Goal: Use online tool/utility: Utilize a website feature to perform a specific function

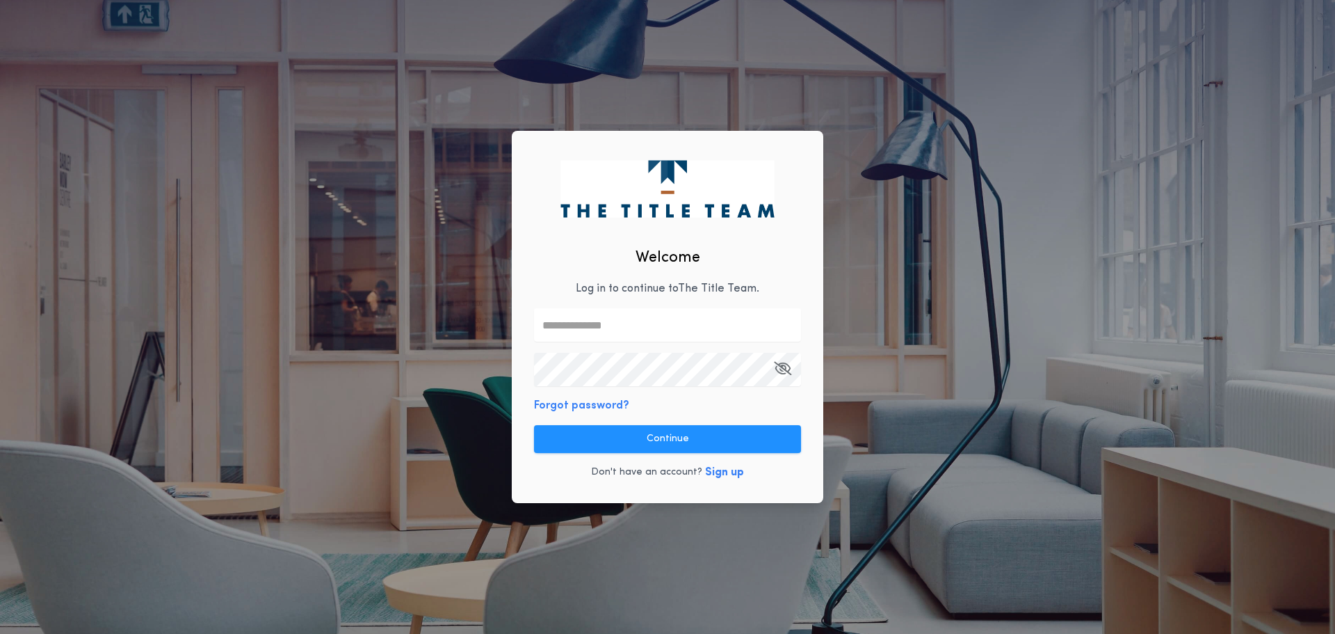
click at [559, 292] on div "Welcome Log in to continue to The Title Team . Forgot password? Continue Don't …" at bounding box center [668, 317] width 312 height 373
drag, startPoint x: 552, startPoint y: 328, endPoint x: 565, endPoint y: 339, distance: 16.8
click at [552, 328] on input "text" at bounding box center [667, 324] width 267 height 33
type input "**********"
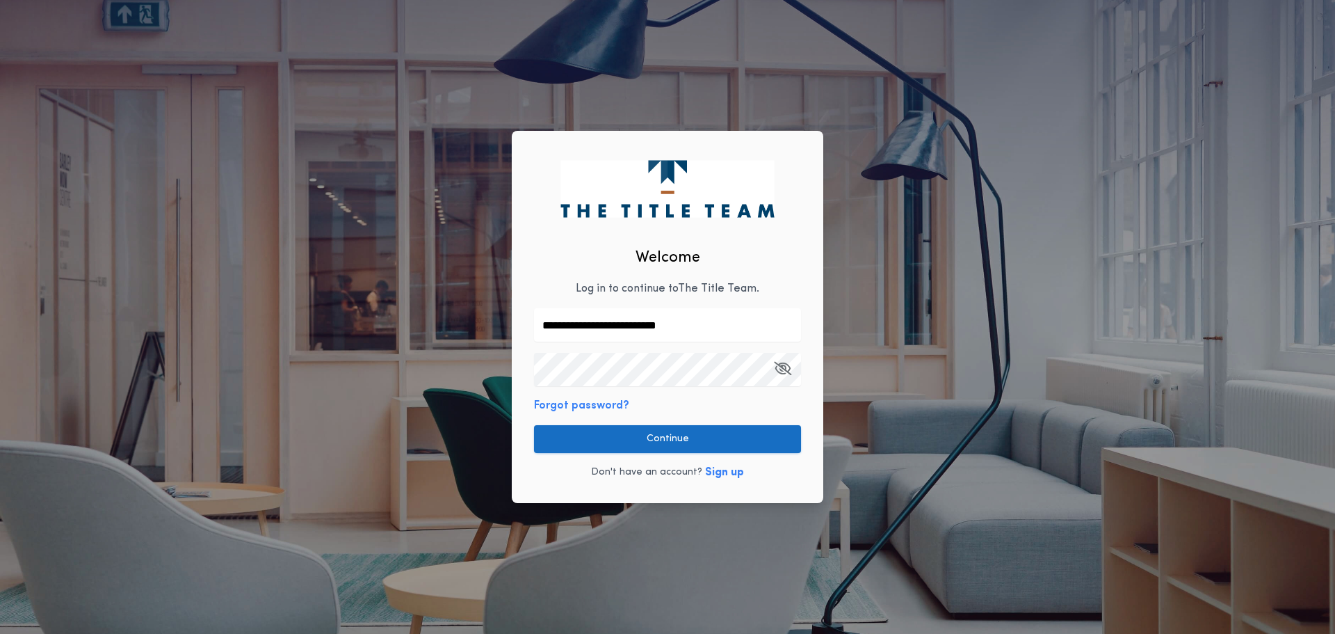
click at [590, 441] on button "Continue" at bounding box center [667, 439] width 267 height 28
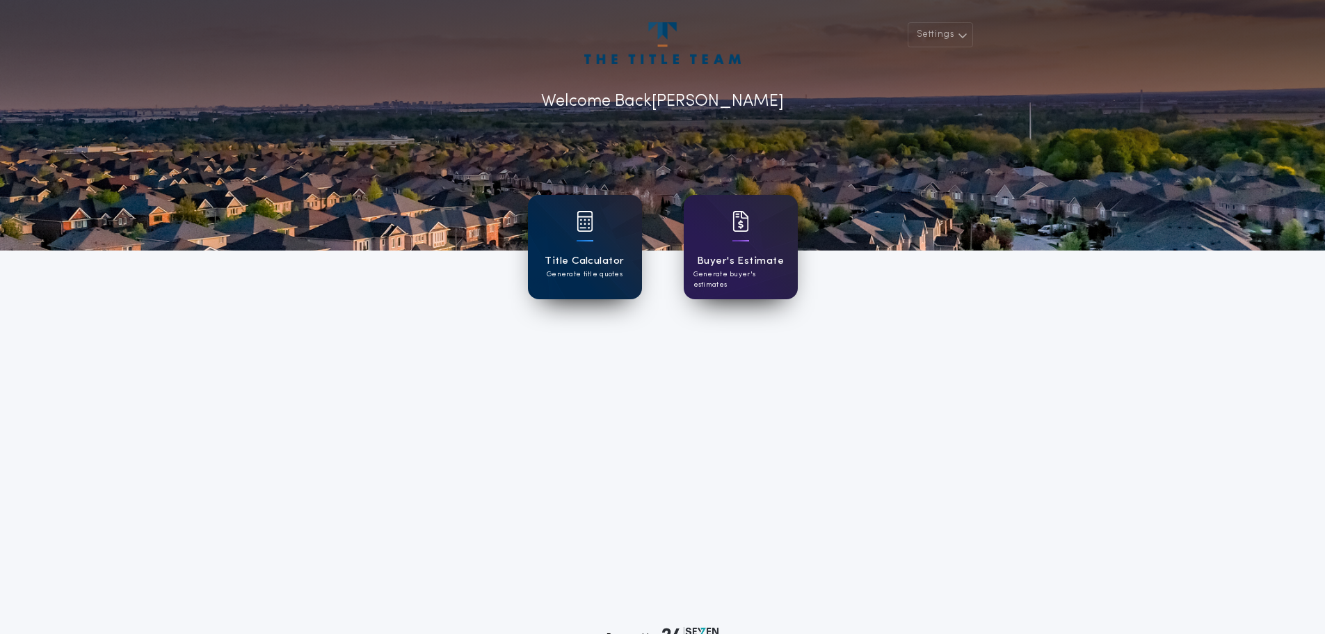
click at [559, 252] on div "Title Calculator Generate title quotes" at bounding box center [585, 247] width 114 height 104
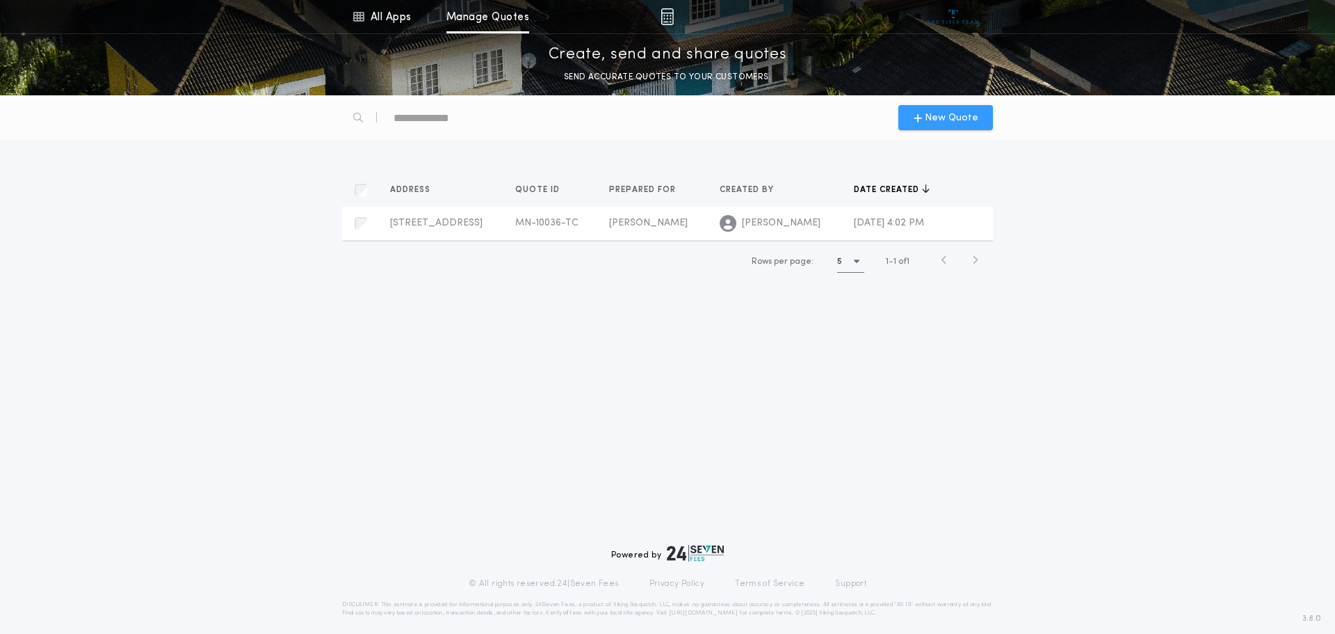
click at [917, 113] on icon "button" at bounding box center [918, 117] width 8 height 11
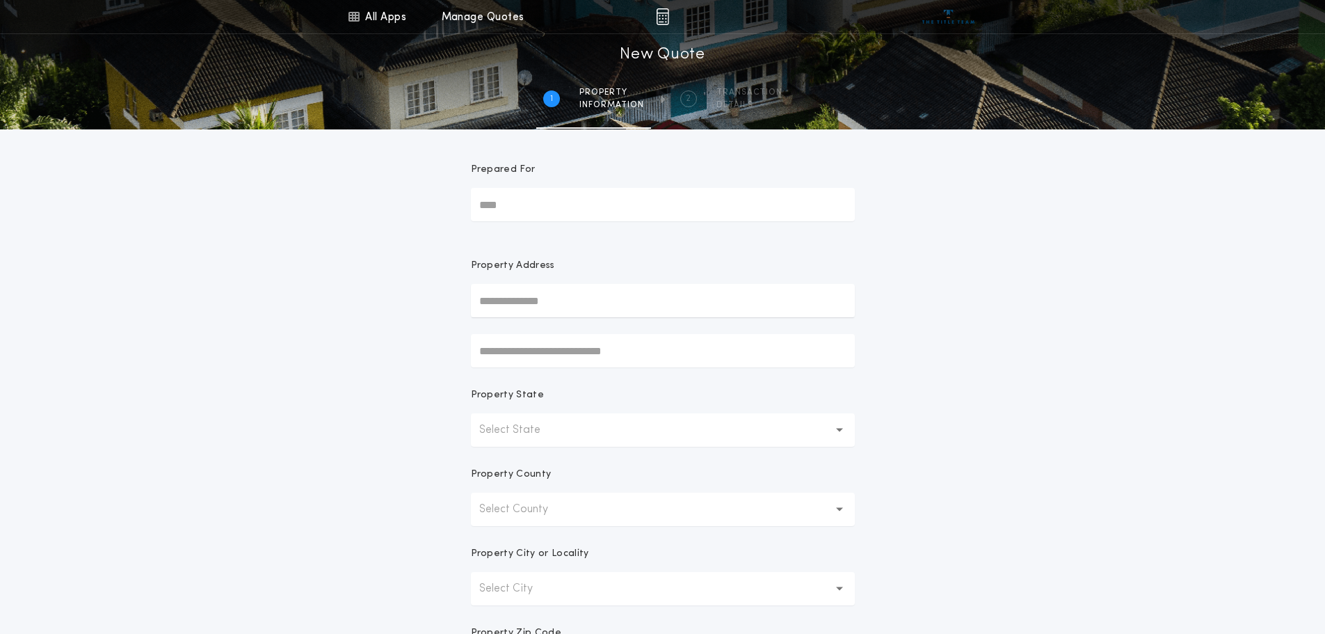
click at [481, 208] on input "Prepared For" at bounding box center [663, 204] width 384 height 33
type input "*"
type input "**********"
click at [661, 297] on input "**********" at bounding box center [663, 300] width 384 height 33
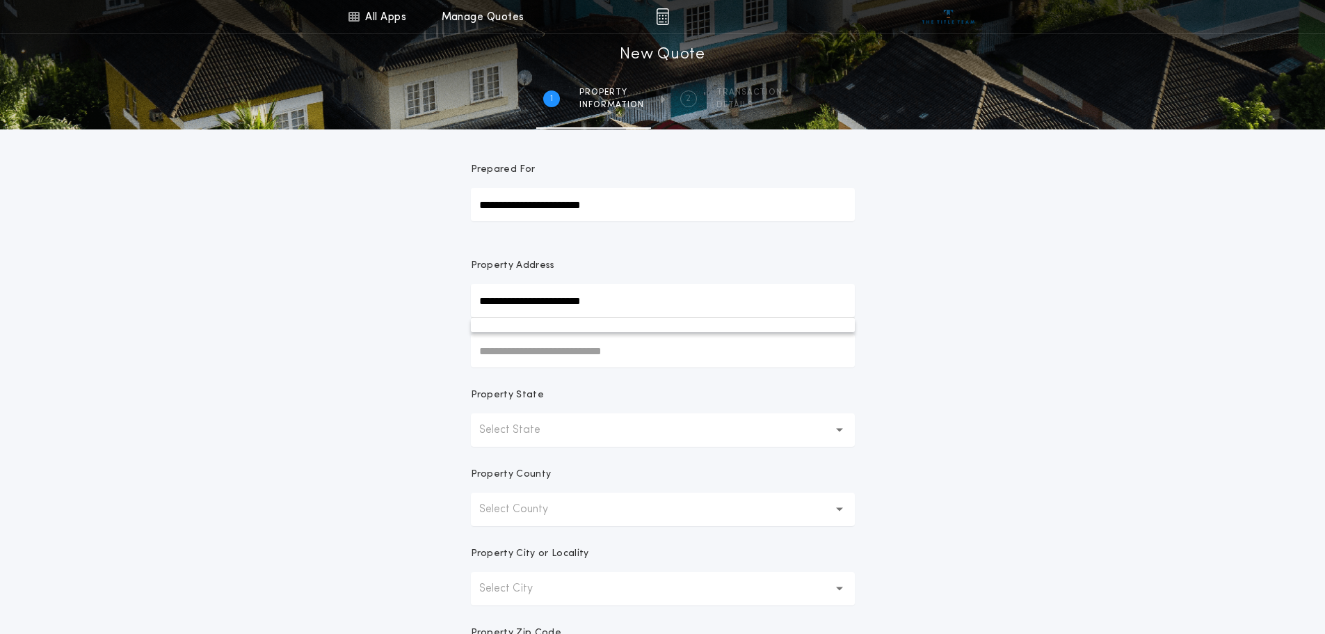
click at [837, 429] on icon "button" at bounding box center [840, 429] width 8 height 33
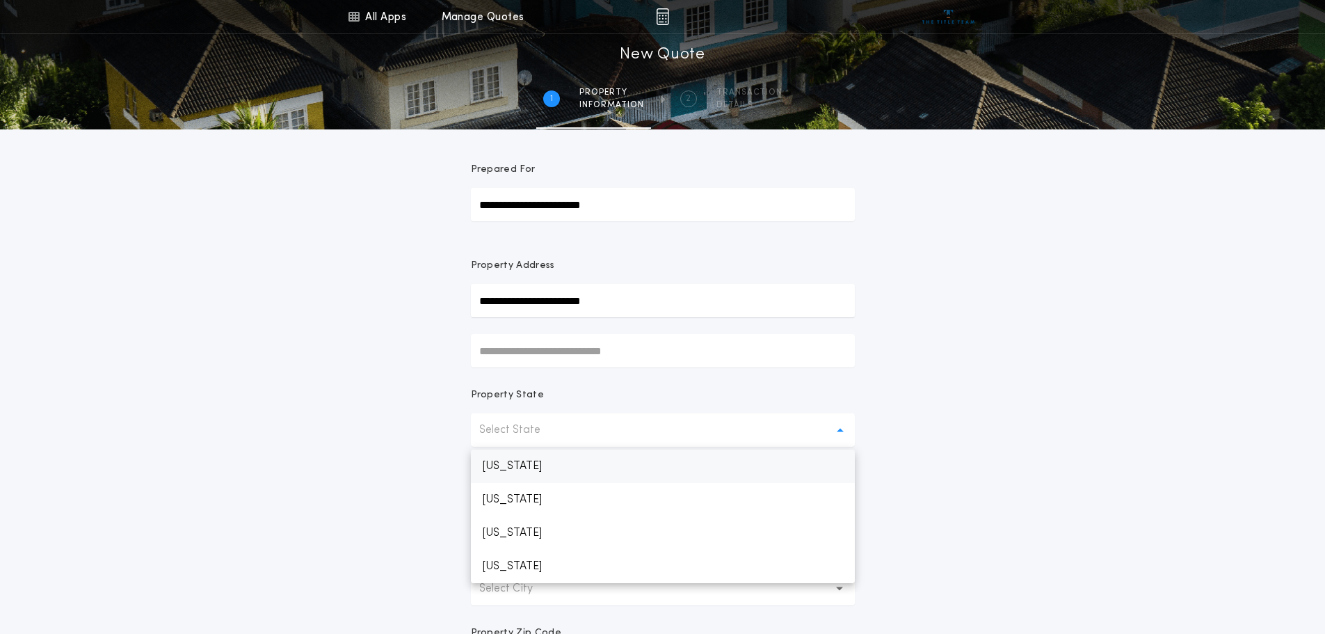
click at [519, 465] on p "[US_STATE]" at bounding box center [663, 465] width 384 height 33
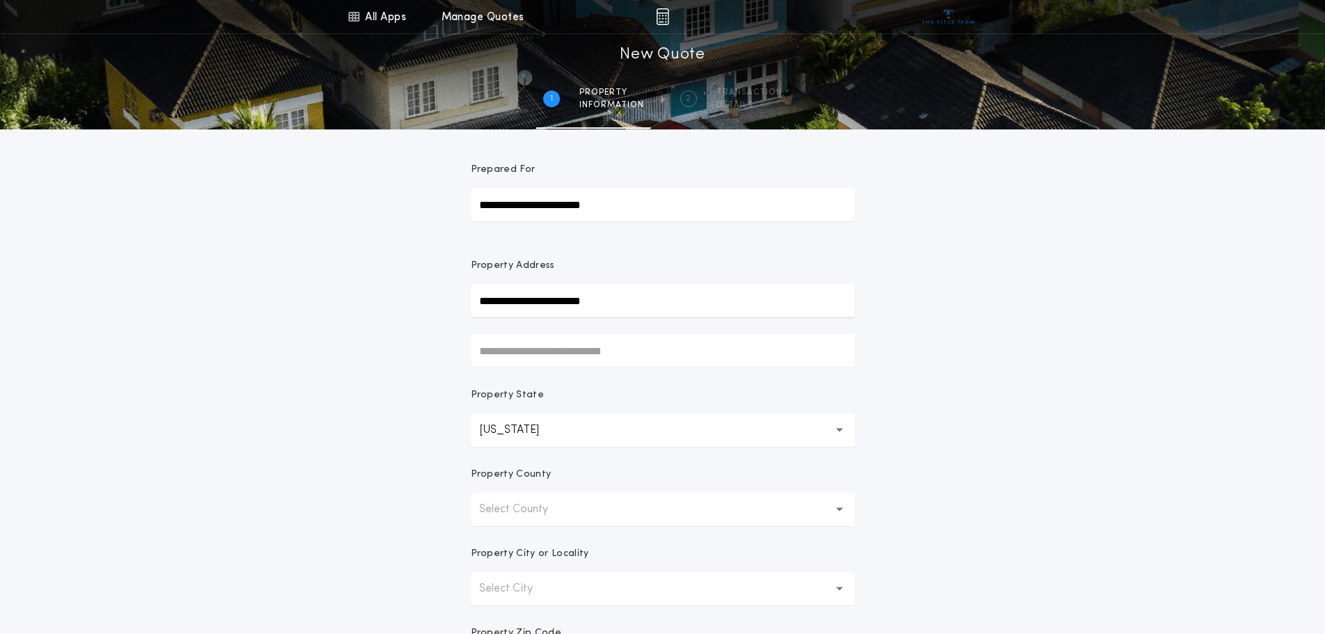
click at [564, 508] on p "Select County" at bounding box center [524, 509] width 91 height 17
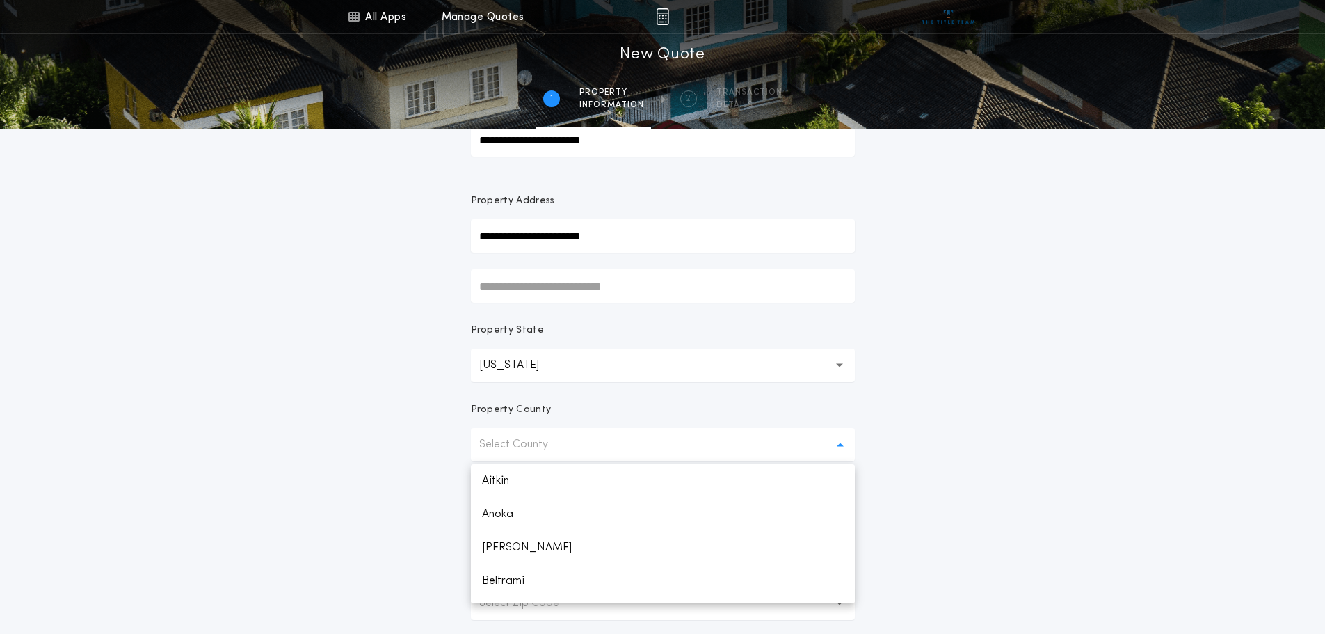
scroll to position [139, 0]
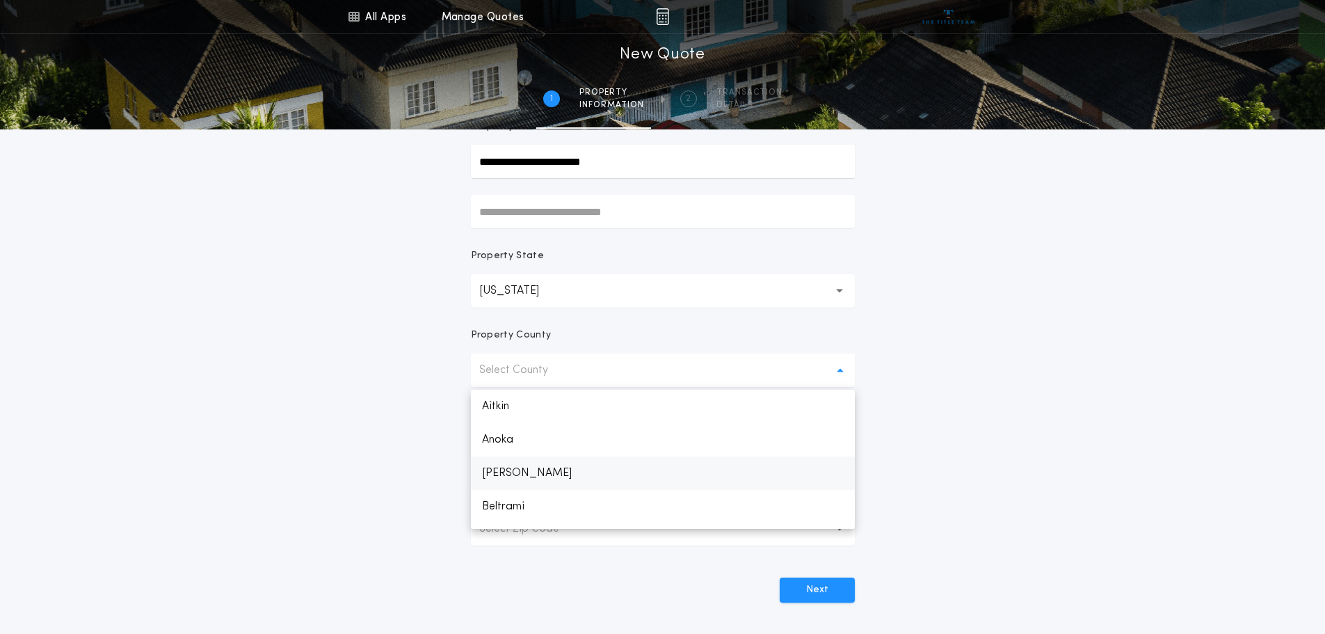
click at [484, 481] on p "[PERSON_NAME]" at bounding box center [663, 472] width 384 height 33
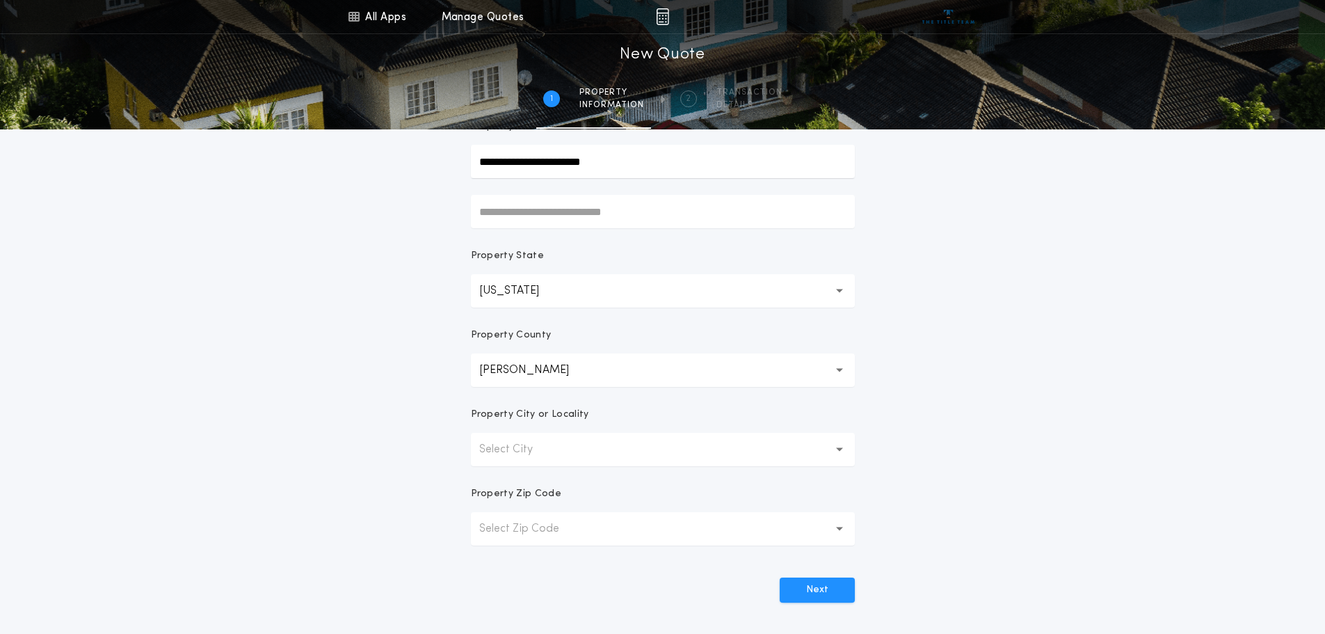
click at [515, 455] on p "Select City" at bounding box center [517, 449] width 76 height 17
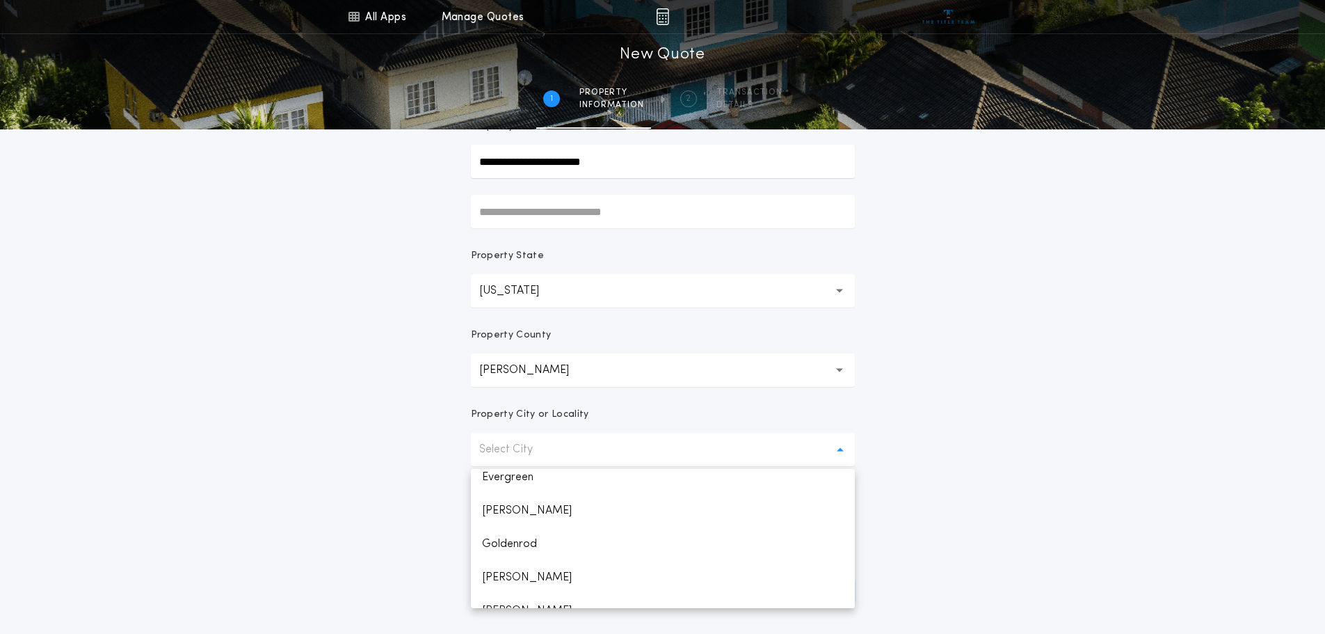
scroll to position [278, 0]
click at [513, 581] on p "[GEOGRAPHIC_DATA]" at bounding box center [663, 574] width 384 height 33
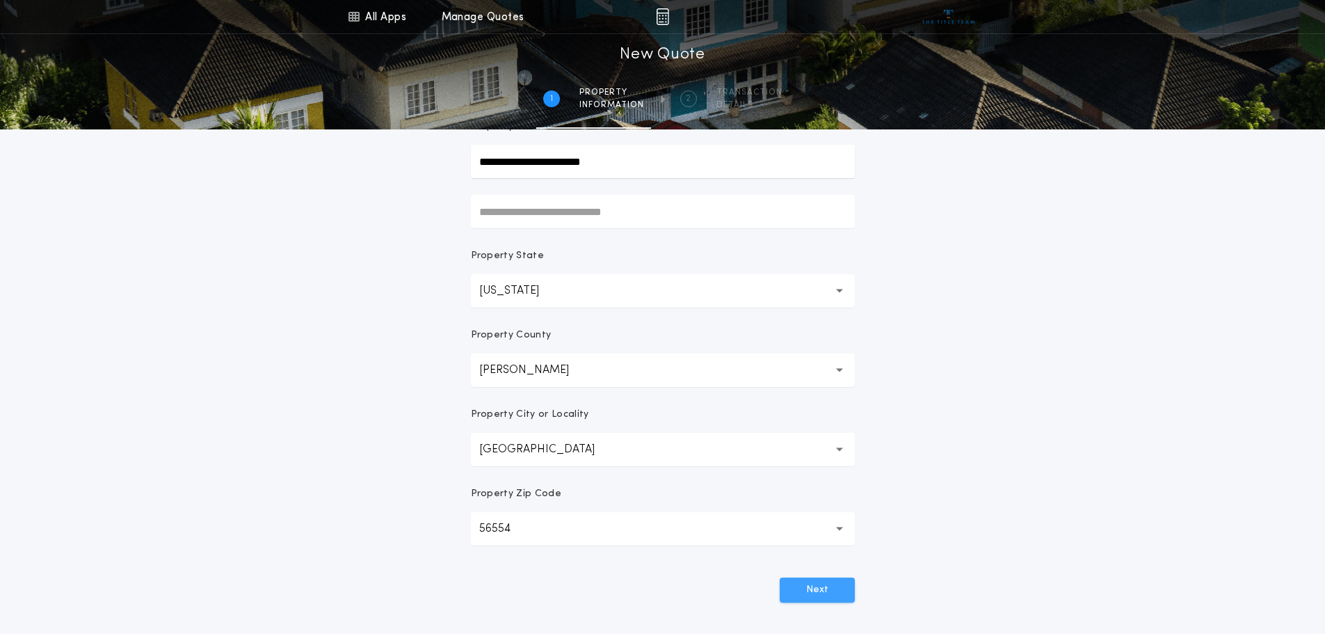
click at [801, 588] on button "Next" at bounding box center [817, 589] width 75 height 25
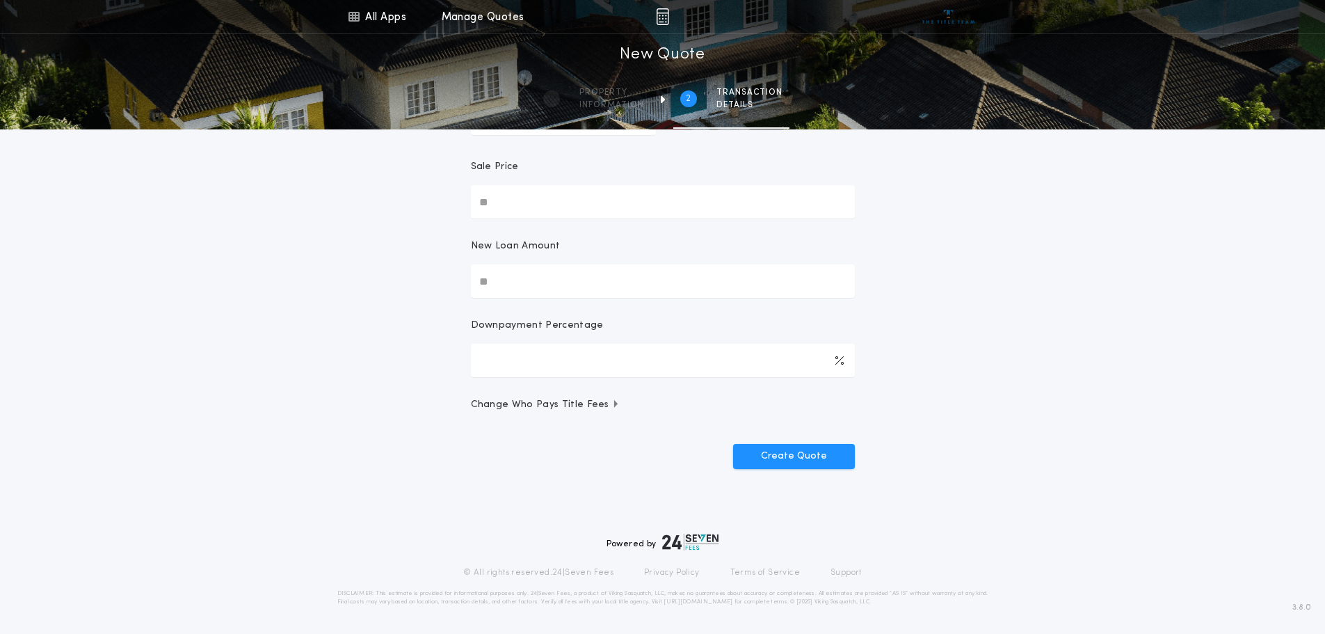
click at [488, 284] on input "New Loan Amount" at bounding box center [663, 280] width 384 height 33
drag, startPoint x: 510, startPoint y: 287, endPoint x: 450, endPoint y: 282, distance: 60.0
click at [458, 280] on form "Transaction Type Purchase W/ Loan Refinance Cash Sale Price New Loan Amount Dow…" at bounding box center [662, 233] width 417 height 472
type input "********"
click at [795, 455] on button "Create Quote" at bounding box center [794, 456] width 122 height 25
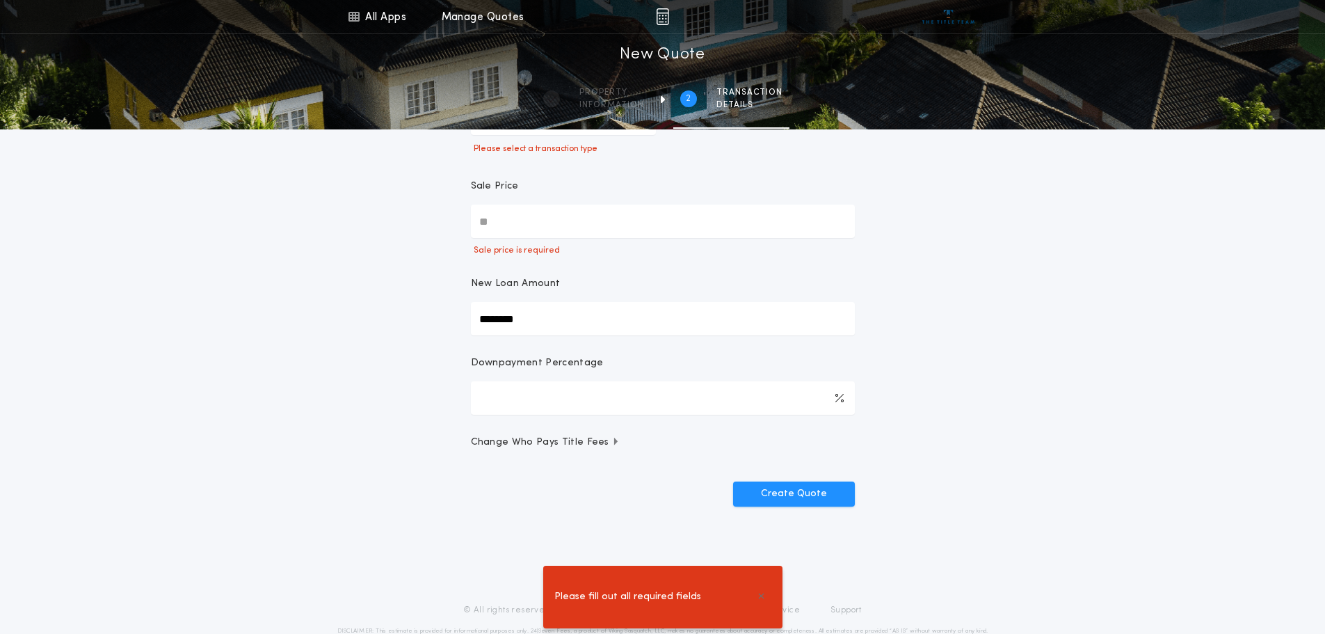
click at [505, 222] on input "Sale Price" at bounding box center [663, 220] width 384 height 33
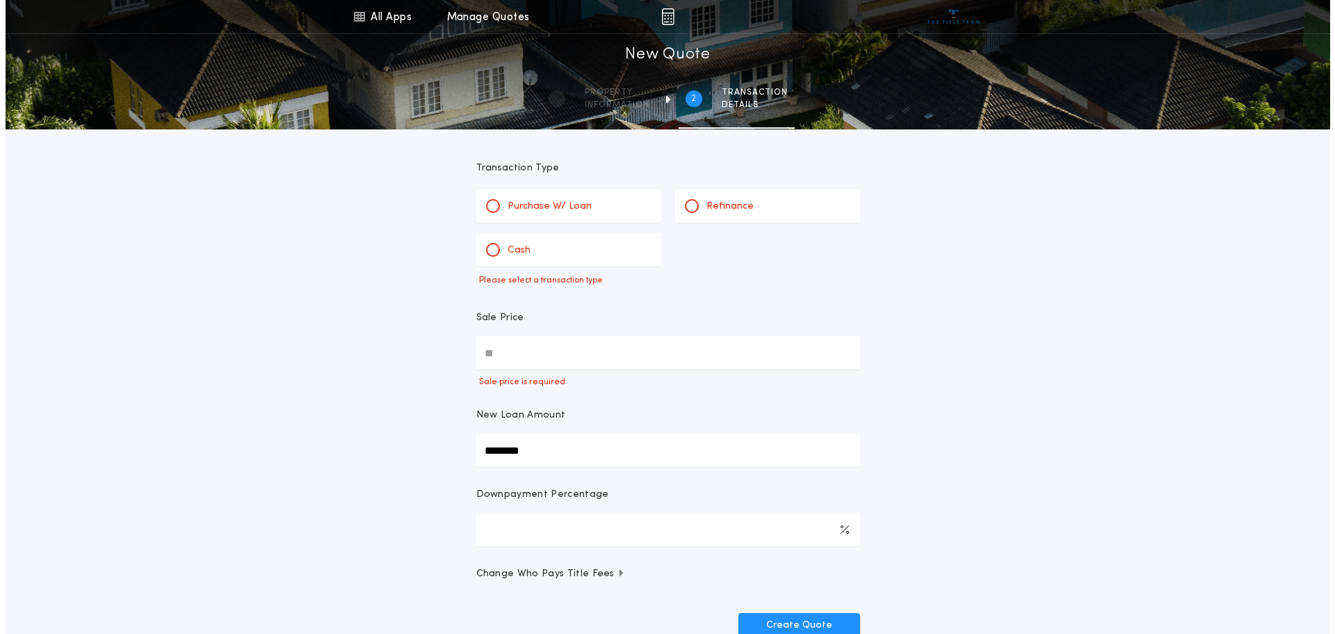
scroll to position [0, 0]
